Goal: Transaction & Acquisition: Subscribe to service/newsletter

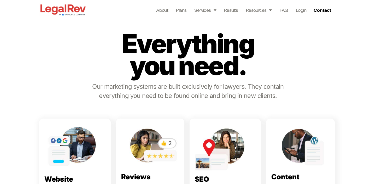
scroll to position [66, 0]
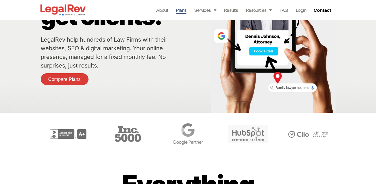
click at [184, 11] on link "Plans" at bounding box center [181, 9] width 10 height 7
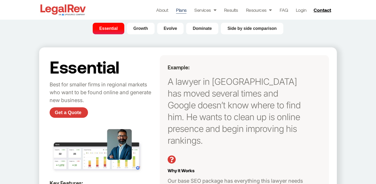
scroll to position [57, 0]
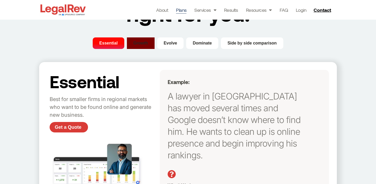
click at [149, 42] on button "Growth" at bounding box center [141, 42] width 28 height 11
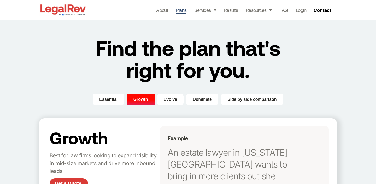
scroll to position [0, 0]
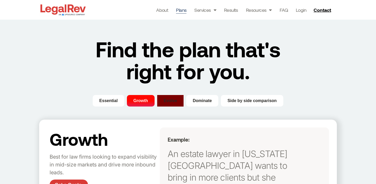
click at [165, 98] on span "Evolve" at bounding box center [171, 100] width 14 height 6
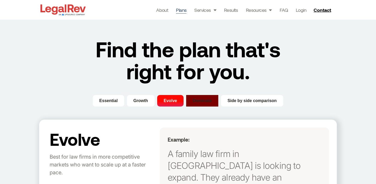
click at [202, 101] on span "Dominate" at bounding box center [202, 100] width 19 height 6
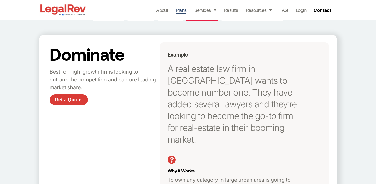
scroll to position [71, 0]
